Goal: Task Accomplishment & Management: Complete application form

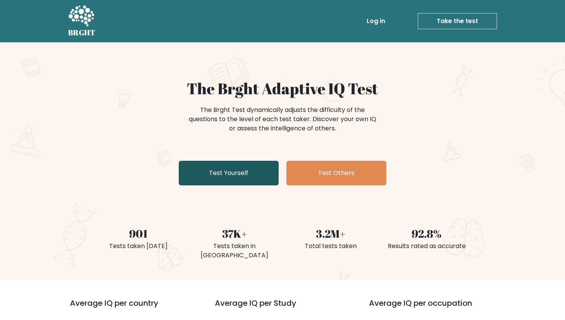
click at [252, 168] on link "Test Yourself" at bounding box center [229, 173] width 100 height 25
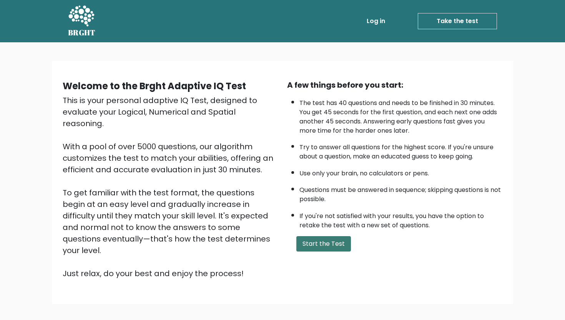
click at [334, 240] on button "Start the Test" at bounding box center [324, 243] width 55 height 15
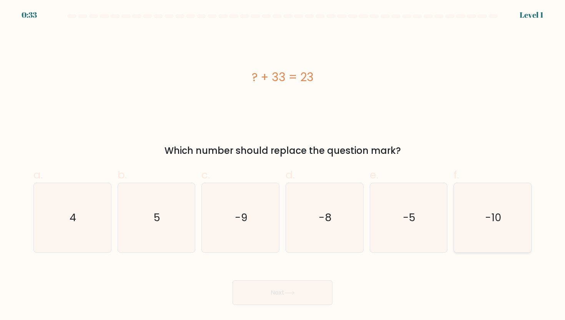
click at [518, 215] on icon "-10" at bounding box center [492, 217] width 69 height 69
click at [283, 165] on input "f. -10" at bounding box center [283, 162] width 0 height 5
radio input "true"
click at [283, 289] on button "Next" at bounding box center [283, 292] width 100 height 25
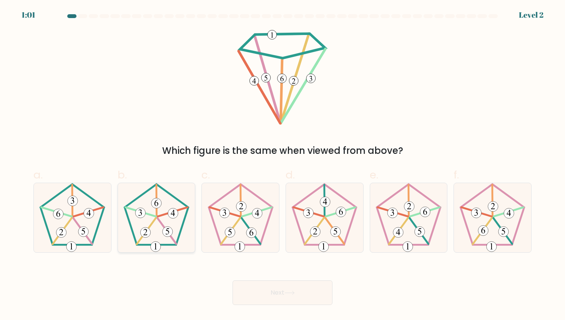
click at [152, 218] on icon at bounding box center [156, 217] width 69 height 69
click at [283, 165] on input "b." at bounding box center [283, 162] width 0 height 5
radio input "true"
click at [280, 310] on body "0:59 Level 2" at bounding box center [282, 160] width 565 height 320
click at [287, 302] on button "Next" at bounding box center [283, 292] width 100 height 25
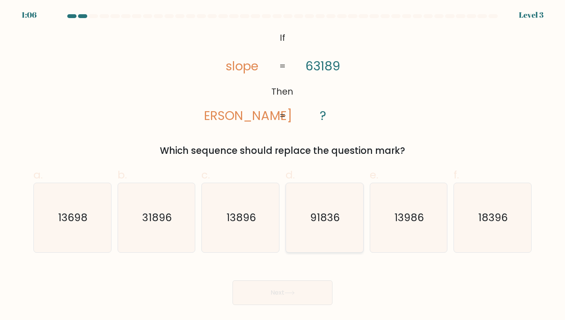
click at [316, 240] on icon "91836" at bounding box center [324, 217] width 69 height 69
click at [283, 165] on input "d. 91836" at bounding box center [283, 162] width 0 height 5
radio input "true"
click at [293, 293] on icon at bounding box center [290, 293] width 10 height 4
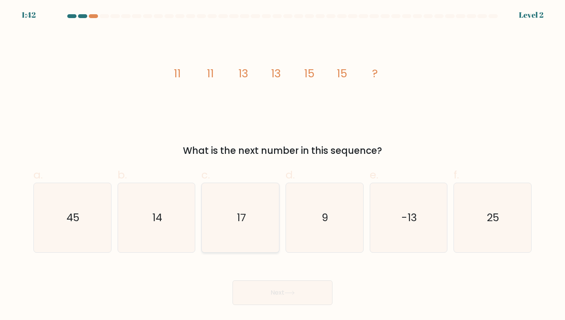
click at [252, 237] on icon "17" at bounding box center [240, 217] width 69 height 69
click at [283, 165] on input "c. 17" at bounding box center [283, 162] width 0 height 5
radio input "true"
click at [250, 300] on button "Next" at bounding box center [283, 292] width 100 height 25
click at [258, 300] on button "Next" at bounding box center [283, 292] width 100 height 25
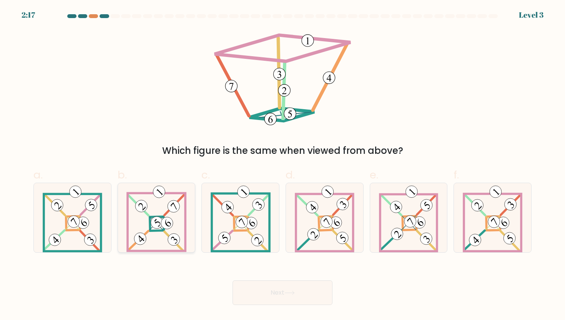
click at [156, 237] on icon at bounding box center [157, 217] width 60 height 69
click at [283, 165] on input "b." at bounding box center [283, 162] width 0 height 5
radio input "true"
click at [324, 295] on button "Next" at bounding box center [283, 292] width 100 height 25
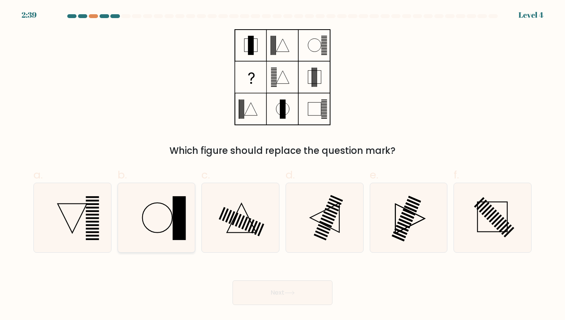
click at [175, 228] on rect at bounding box center [179, 218] width 13 height 44
click at [283, 165] on input "b." at bounding box center [283, 162] width 0 height 5
radio input "true"
click at [275, 301] on button "Next" at bounding box center [283, 292] width 100 height 25
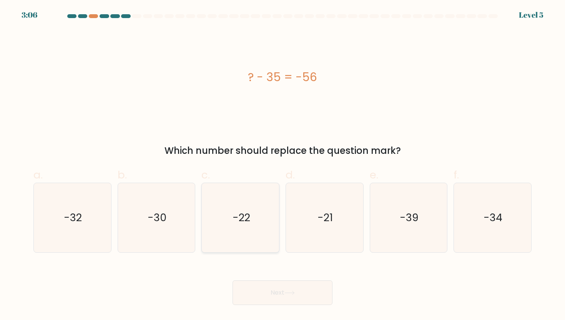
click at [262, 223] on icon "-22" at bounding box center [240, 217] width 69 height 69
click at [283, 165] on input "c. -22" at bounding box center [283, 162] width 0 height 5
radio input "true"
click at [282, 299] on button "Next" at bounding box center [283, 292] width 100 height 25
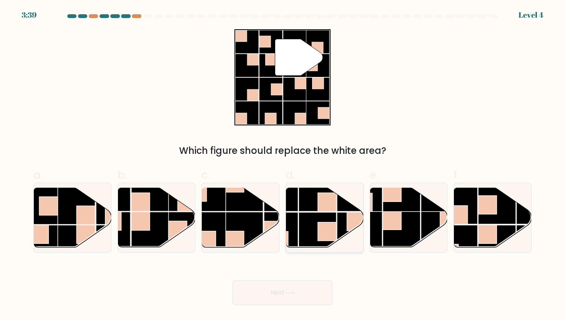
click at [310, 215] on rect at bounding box center [318, 231] width 38 height 38
click at [283, 165] on input "d." at bounding box center [283, 162] width 0 height 5
radio input "true"
click at [386, 193] on rect at bounding box center [392, 192] width 18 height 18
click at [283, 165] on input "e." at bounding box center [283, 162] width 0 height 5
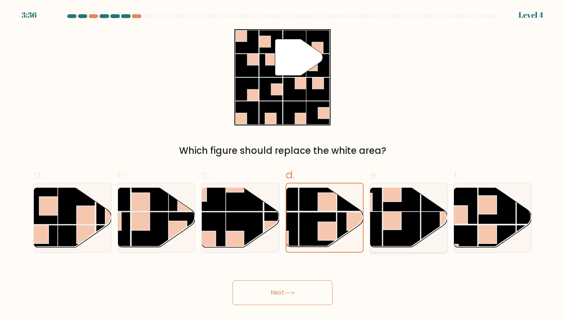
radio input "true"
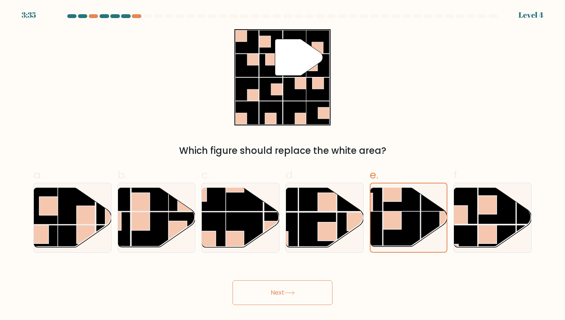
click at [305, 307] on body "3:35 Level 4" at bounding box center [282, 160] width 565 height 320
click at [304, 300] on button "Next" at bounding box center [283, 292] width 100 height 25
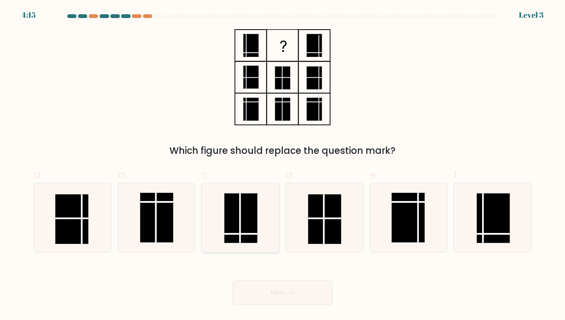
click at [250, 240] on rect at bounding box center [240, 218] width 33 height 50
click at [283, 165] on input "c." at bounding box center [283, 162] width 0 height 5
radio input "true"
click at [292, 281] on button "Next" at bounding box center [283, 292] width 100 height 25
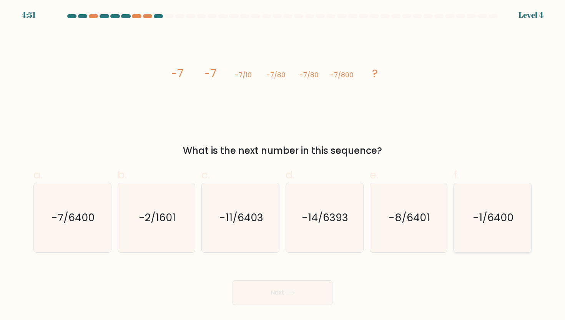
click at [478, 210] on text "-1/6400" at bounding box center [493, 217] width 41 height 14
click at [283, 165] on input "f. -1/6400" at bounding box center [283, 162] width 0 height 5
radio input "true"
click at [284, 298] on button "Next" at bounding box center [283, 292] width 100 height 25
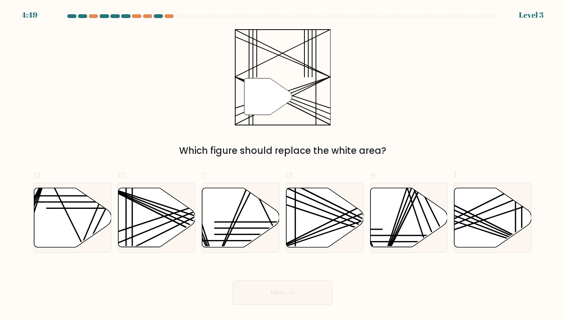
click at [287, 295] on button "Next" at bounding box center [283, 292] width 100 height 25
drag, startPoint x: 287, startPoint y: 295, endPoint x: 336, endPoint y: 289, distance: 49.6
click at [336, 290] on div "Next" at bounding box center [283, 283] width 508 height 43
click at [327, 224] on icon at bounding box center [325, 217] width 77 height 59
click at [283, 165] on input "d." at bounding box center [283, 162] width 0 height 5
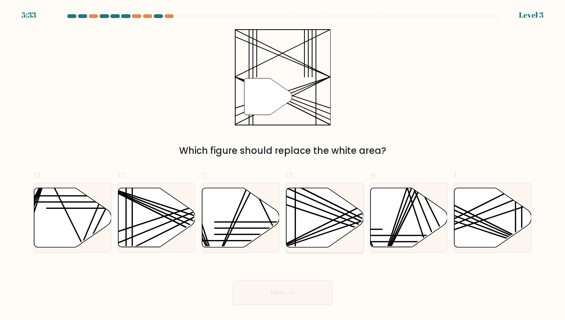
radio input "true"
click at [284, 299] on button "Next" at bounding box center [283, 292] width 100 height 25
